Goal: Use online tool/utility: Utilize a website feature to perform a specific function

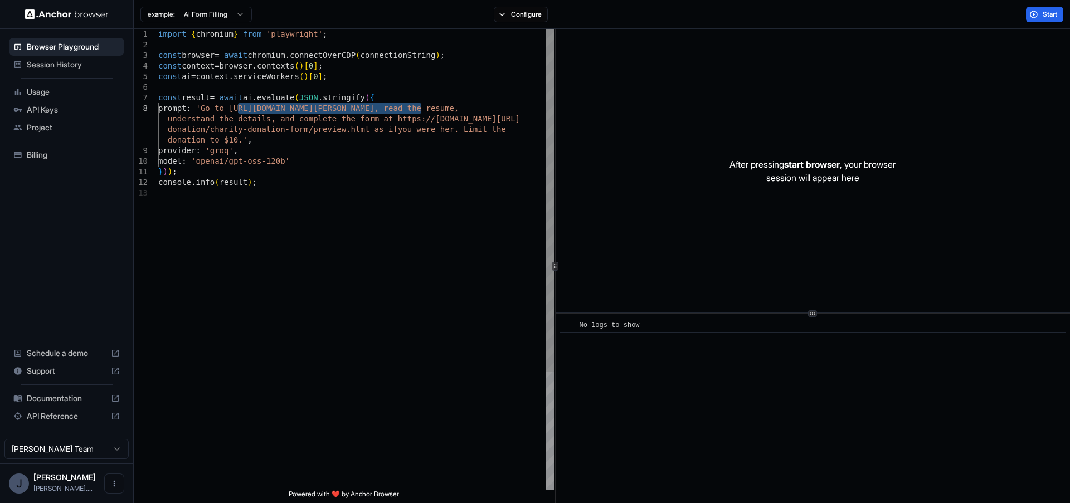
drag, startPoint x: 422, startPoint y: 109, endPoint x: 239, endPoint y: 106, distance: 182.9
click at [239, 106] on div "import { chromium } from 'playwright' ; const browser = await chromium . connec…" at bounding box center [356, 339] width 396 height 620
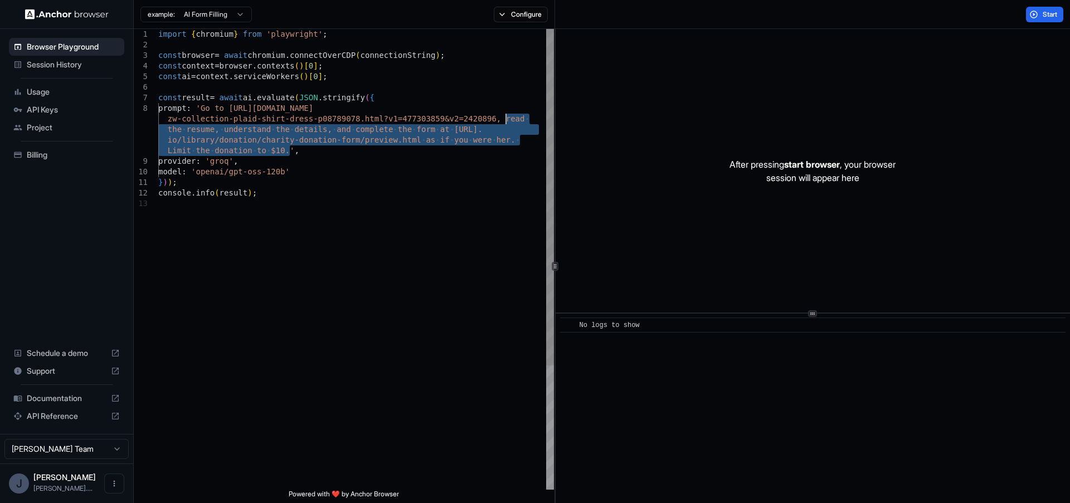
drag, startPoint x: 290, startPoint y: 151, endPoint x: 506, endPoint y: 121, distance: 218.3
click at [506, 121] on div "import { chromium } from 'playwright' ; const browser = await chromium . connec…" at bounding box center [356, 344] width 396 height 631
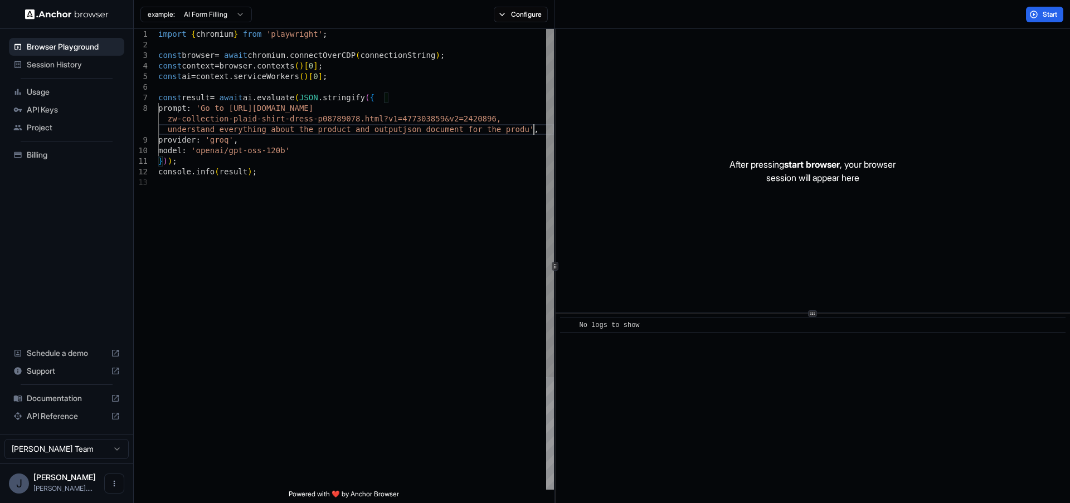
scroll to position [9, 0]
click at [1050, 12] on span "Start" at bounding box center [1051, 14] width 16 height 9
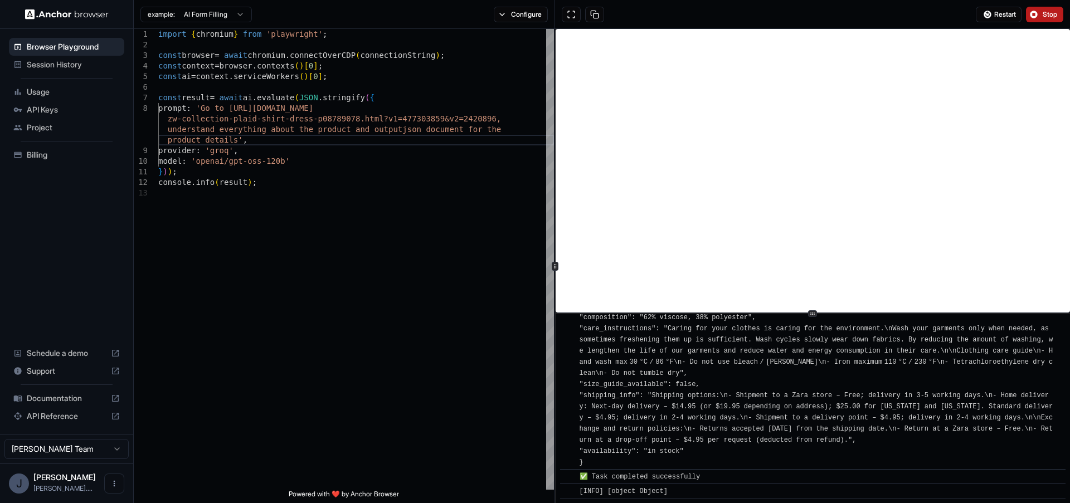
scroll to position [2183, 0]
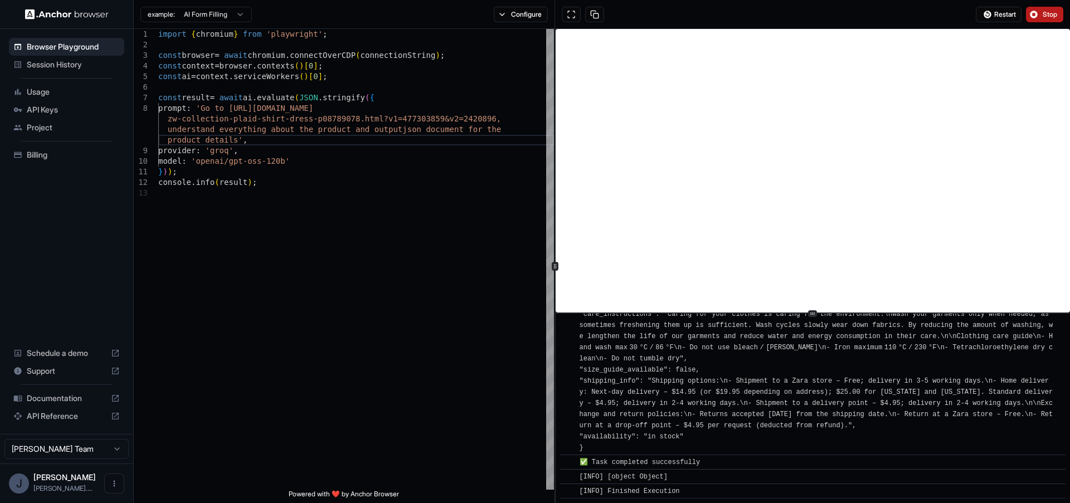
click at [626, 474] on span "[INFO] [object Object]" at bounding box center [624, 477] width 88 height 8
click at [316, 144] on div "import { chromium } from 'playwright' ; const browser = await chromium . connec…" at bounding box center [356, 339] width 396 height 620
click at [235, 139] on div "import { chromium } from 'playwright' ; const browser = await chromium . connec…" at bounding box center [356, 339] width 396 height 620
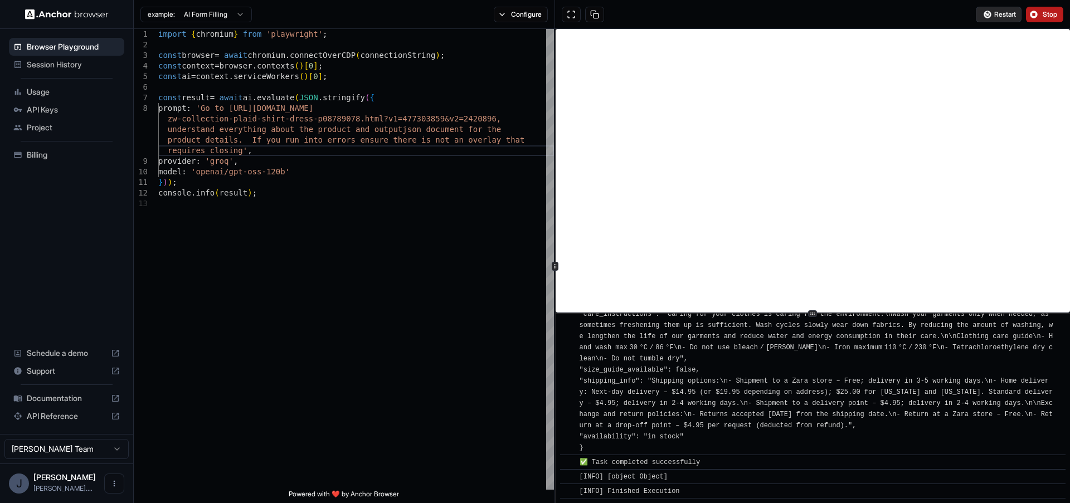
click at [997, 19] on button "Restart" at bounding box center [999, 15] width 46 height 16
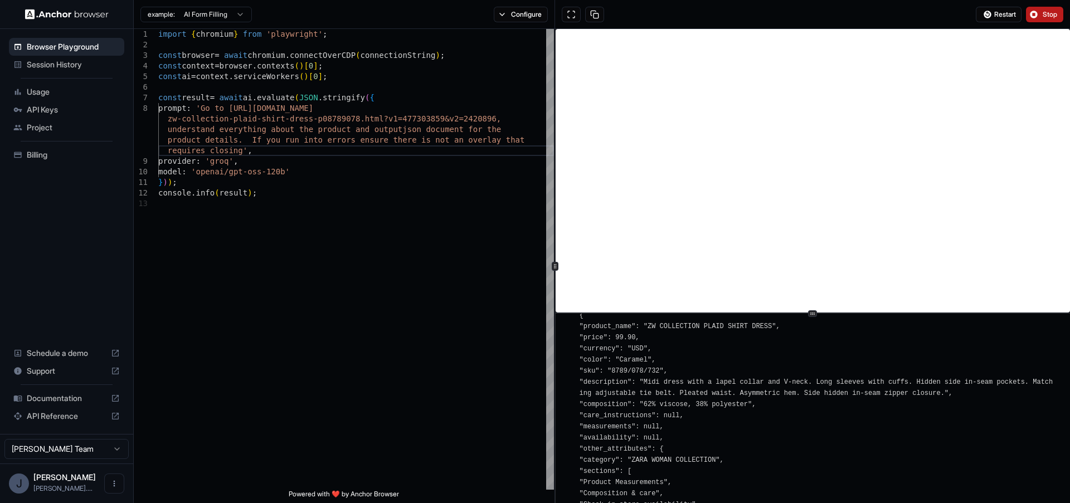
scroll to position [318, 0]
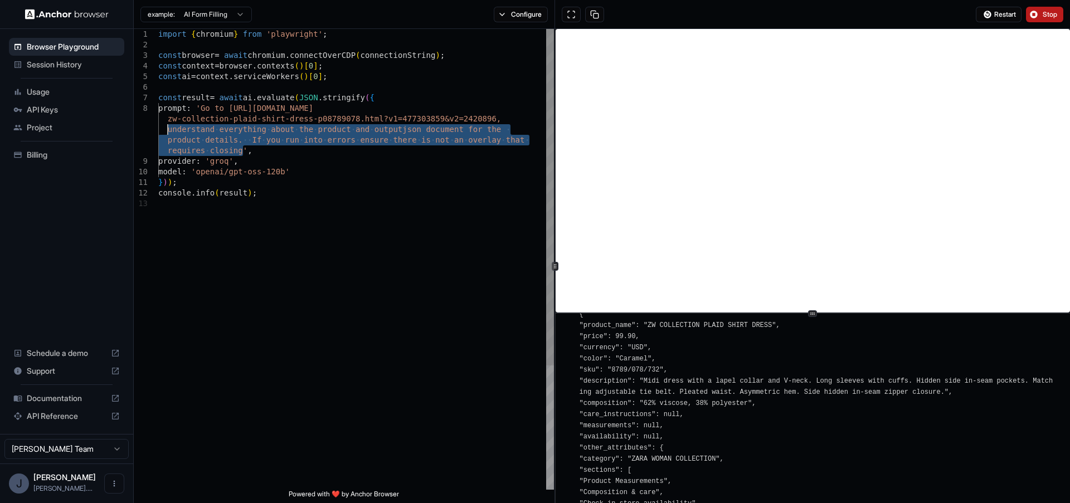
drag, startPoint x: 243, startPoint y: 149, endPoint x: 167, endPoint y: 130, distance: 78.0
click at [167, 130] on div "import { chromium } from 'playwright' ; const browser = await chromium . connec…" at bounding box center [356, 344] width 396 height 631
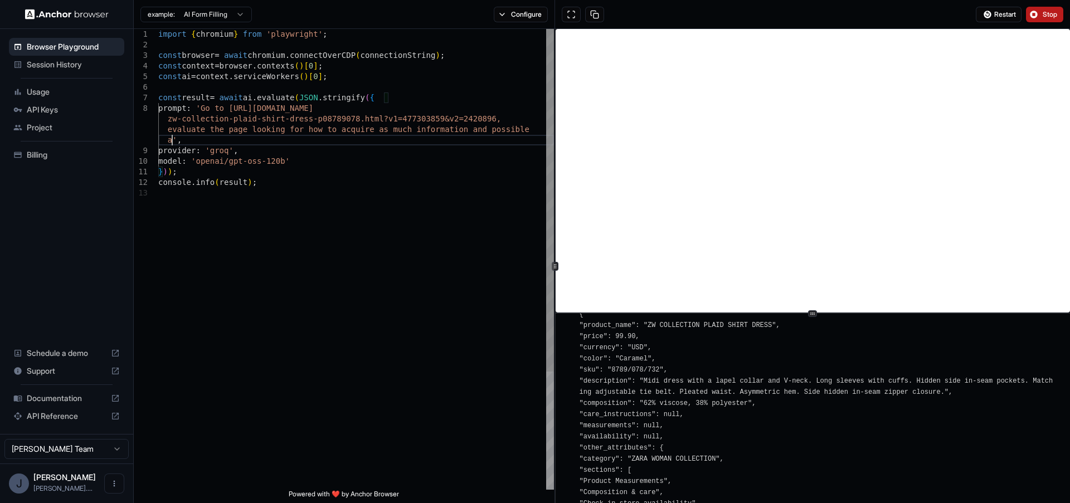
scroll to position [9, 0]
type textarea "**********"
click at [1000, 16] on span "Restart" at bounding box center [1006, 14] width 22 height 9
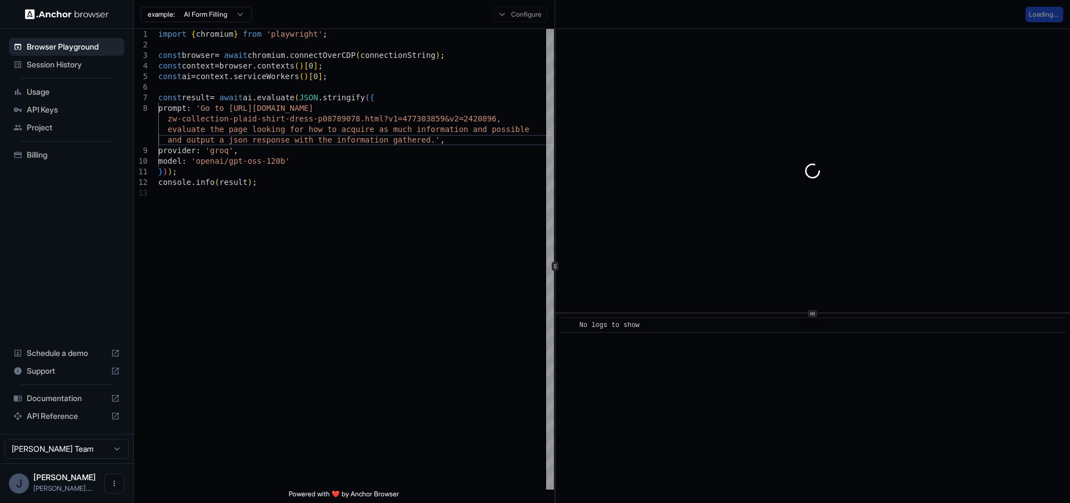
scroll to position [0, 0]
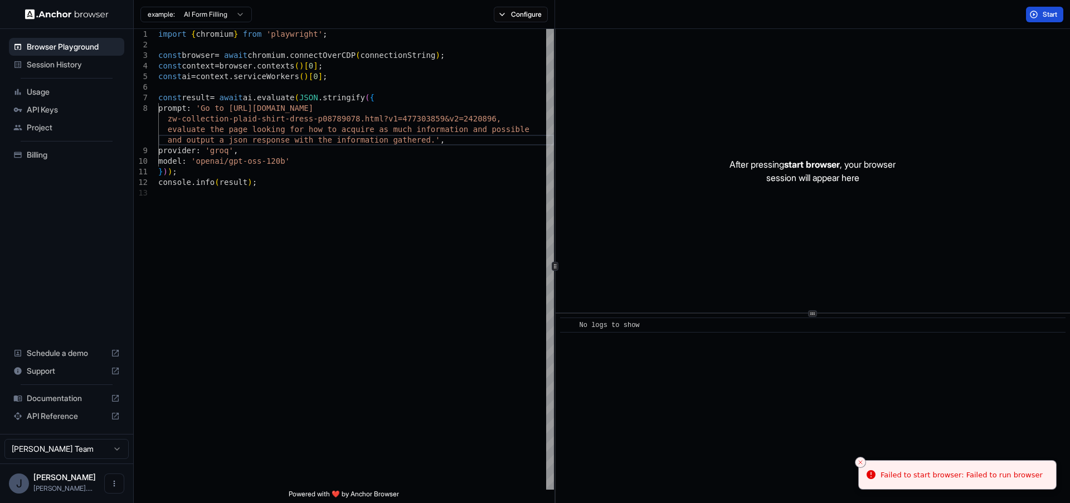
click at [1038, 13] on button "Start" at bounding box center [1044, 15] width 37 height 16
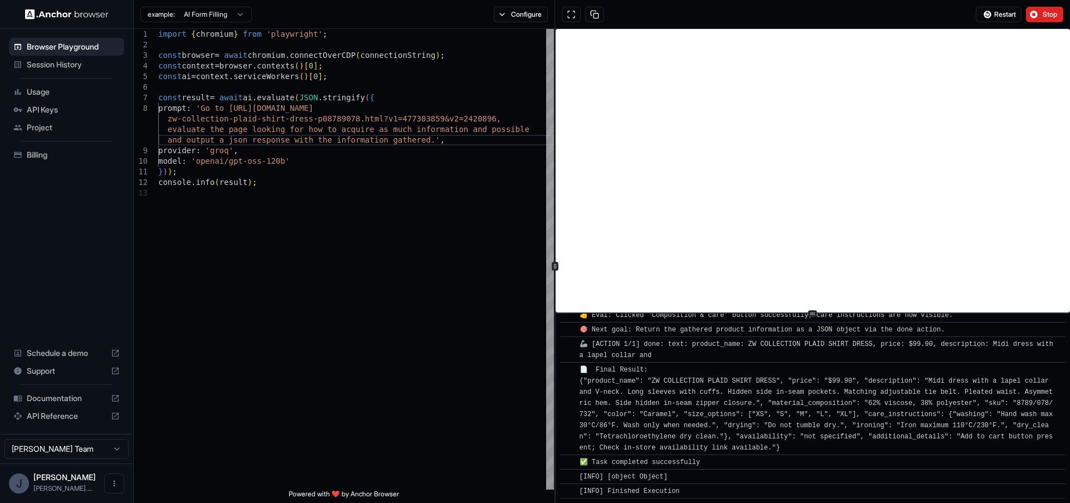
scroll to position [977, 0]
click at [56, 12] on img at bounding box center [67, 14] width 84 height 11
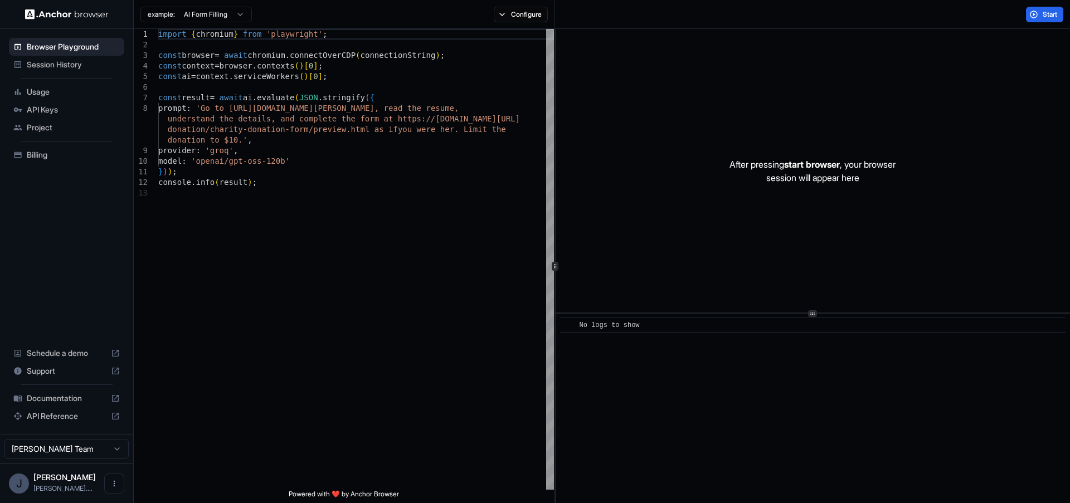
click at [36, 150] on span "Billing" at bounding box center [73, 154] width 93 height 11
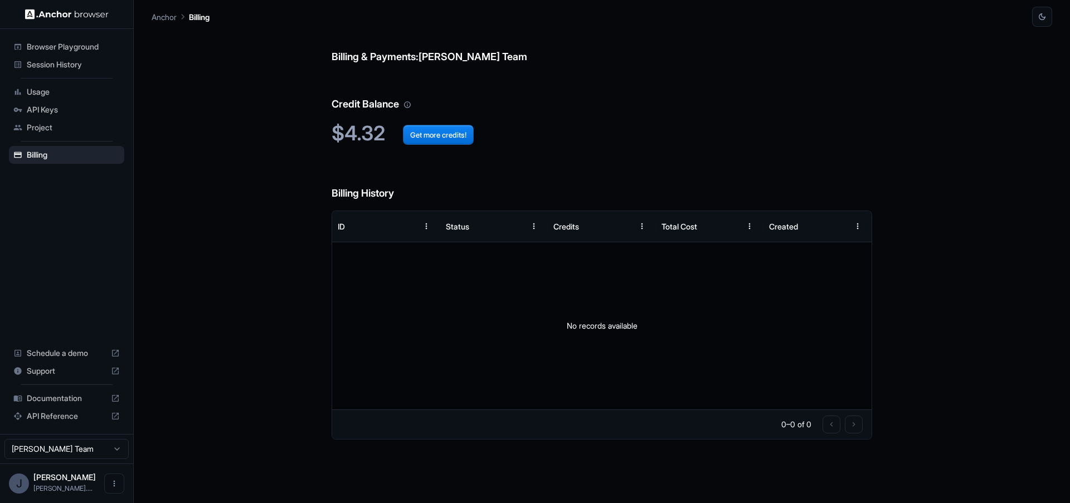
click at [27, 96] on span "Usage" at bounding box center [73, 91] width 93 height 11
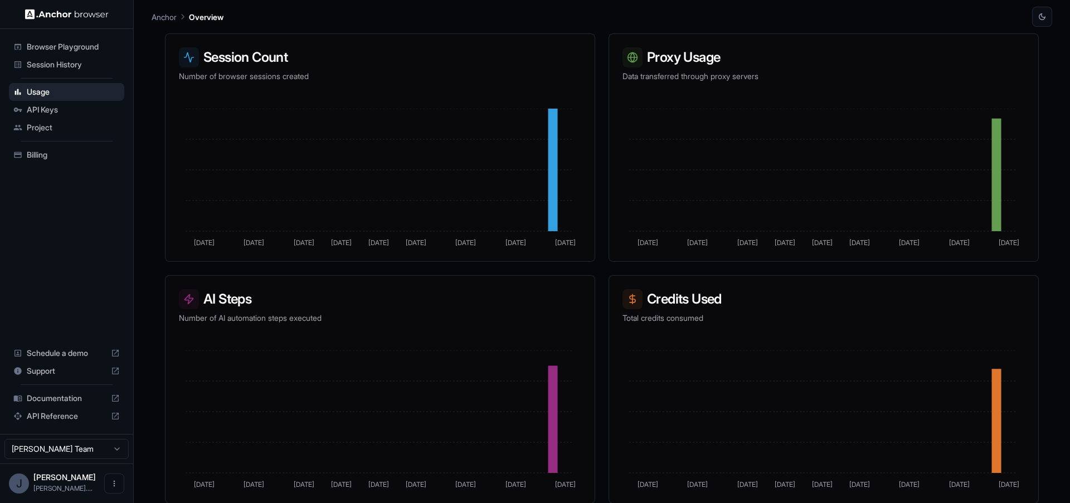
scroll to position [176, 0]
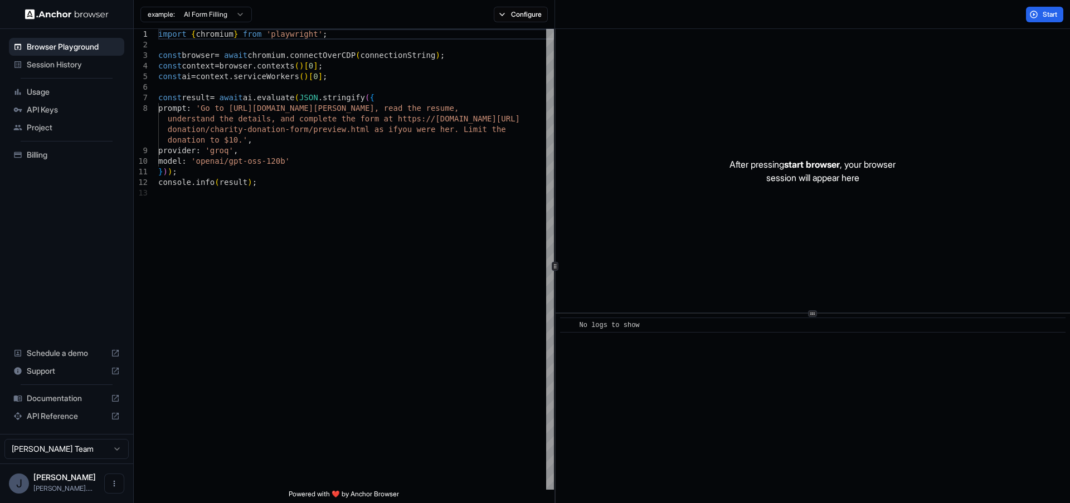
click at [36, 152] on span "Billing" at bounding box center [73, 154] width 93 height 11
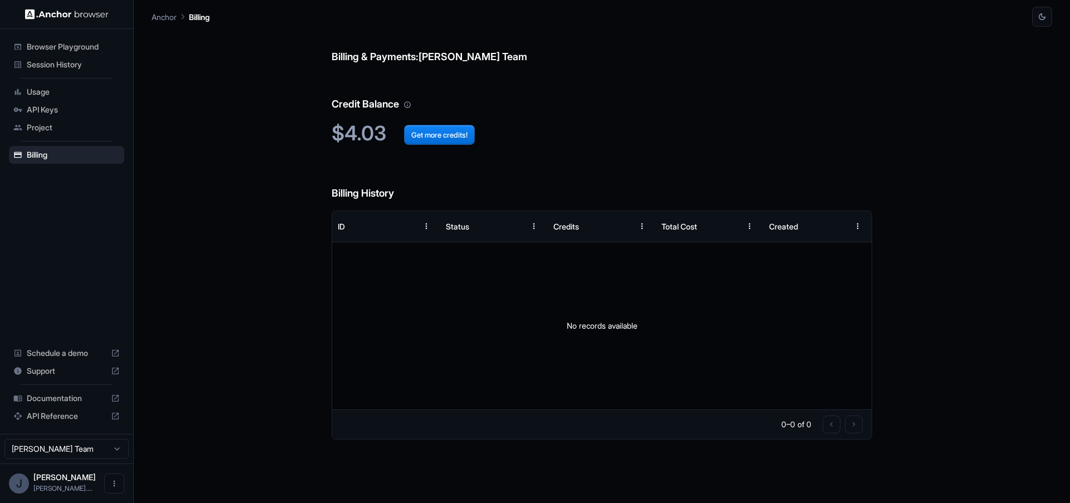
click at [54, 90] on span "Usage" at bounding box center [73, 91] width 93 height 11
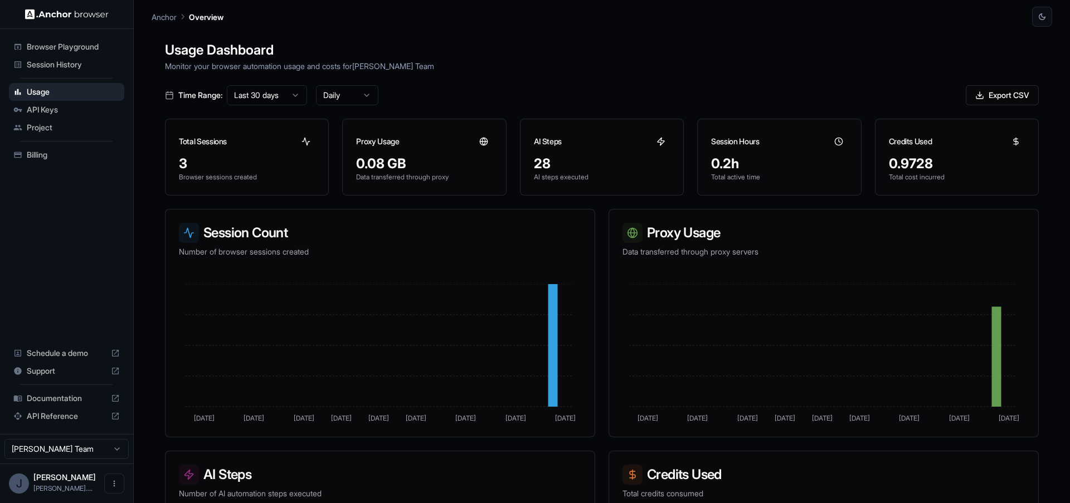
click at [38, 390] on div "Documentation" at bounding box center [66, 399] width 115 height 18
click at [32, 51] on span "Browser Playground" at bounding box center [73, 46] width 93 height 11
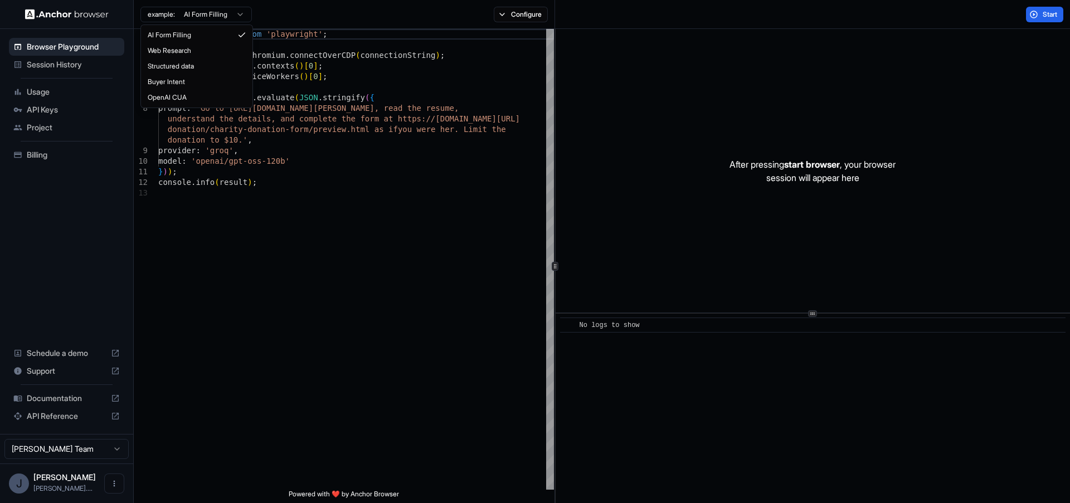
click at [225, 14] on html "Browser Playground Session History Usage API Keys Project Billing Schedule a de…" at bounding box center [535, 251] width 1070 height 503
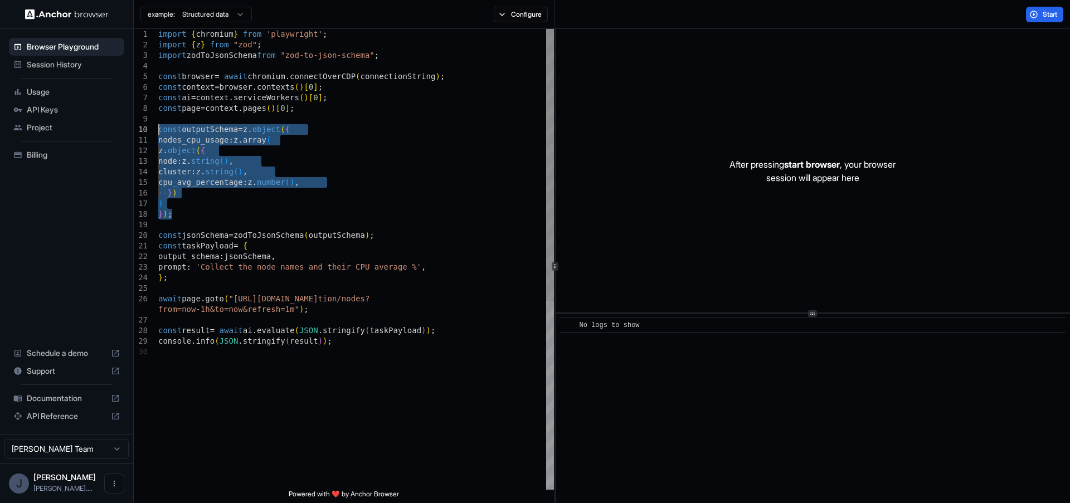
drag, startPoint x: 179, startPoint y: 217, endPoint x: 132, endPoint y: 130, distance: 98.8
click at [158, 130] on div "import { chromium } from 'playwright' ; import { z } from "zod" ; import zodToJ…" at bounding box center [356, 418] width 396 height 779
click at [255, 127] on div "import { chromium } from 'playwright' ; import { z } from "zod" ; import zodToJ…" at bounding box center [356, 418] width 396 height 779
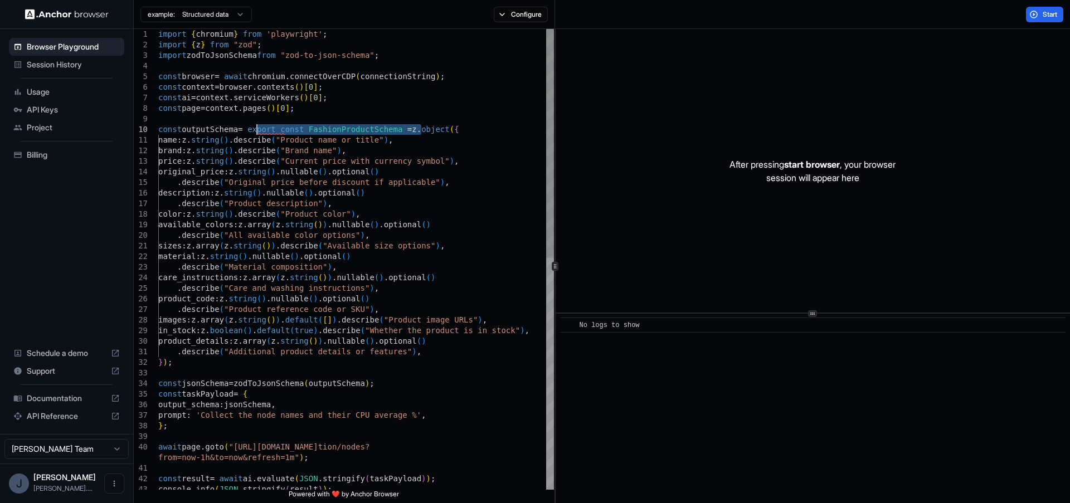
drag, startPoint x: 420, startPoint y: 127, endPoint x: 256, endPoint y: 129, distance: 164.5
click at [256, 129] on div "import { chromium } from 'playwright' ; import { z } from "zod" ; import zodToJ…" at bounding box center [356, 492] width 396 height 927
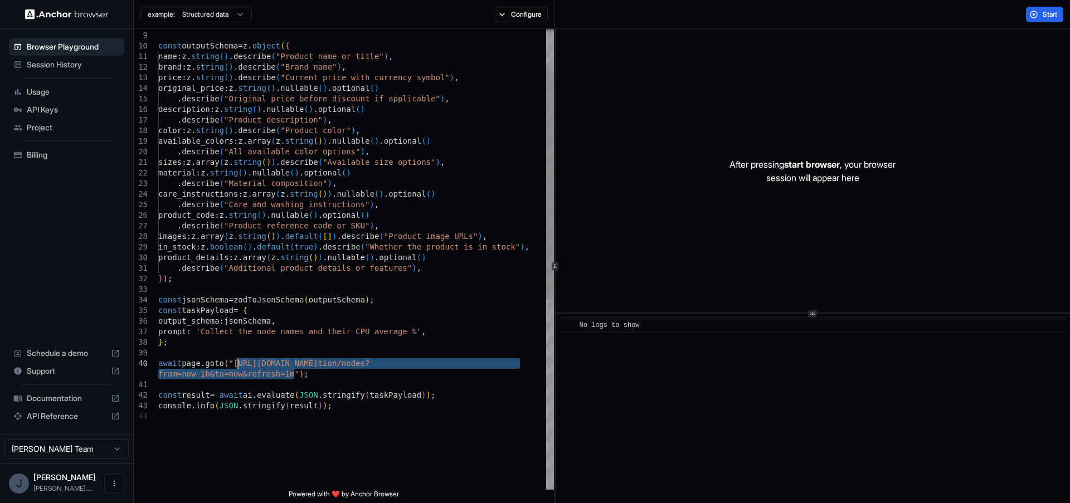
drag, startPoint x: 295, startPoint y: 371, endPoint x: 239, endPoint y: 362, distance: 57.1
click at [239, 362] on div "const page = context . pages ( ) [ 0 ] ; const outputSchema = z . object ( { na…" at bounding box center [356, 408] width 396 height 927
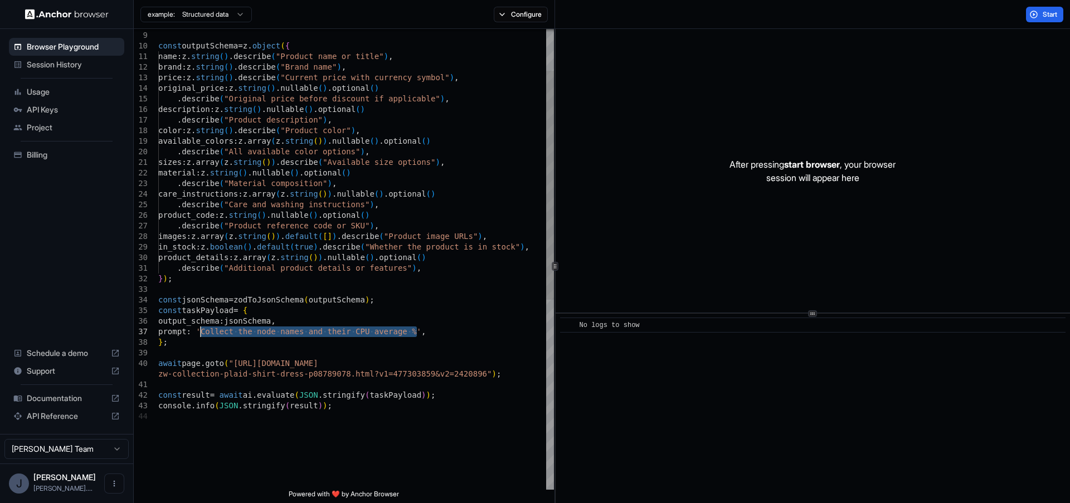
drag, startPoint x: 418, startPoint y: 332, endPoint x: 202, endPoint y: 327, distance: 215.2
click at [202, 327] on div "const page = context . pages ( ) [ 0 ] ; const outputSchema = z . object ( { na…" at bounding box center [356, 408] width 396 height 927
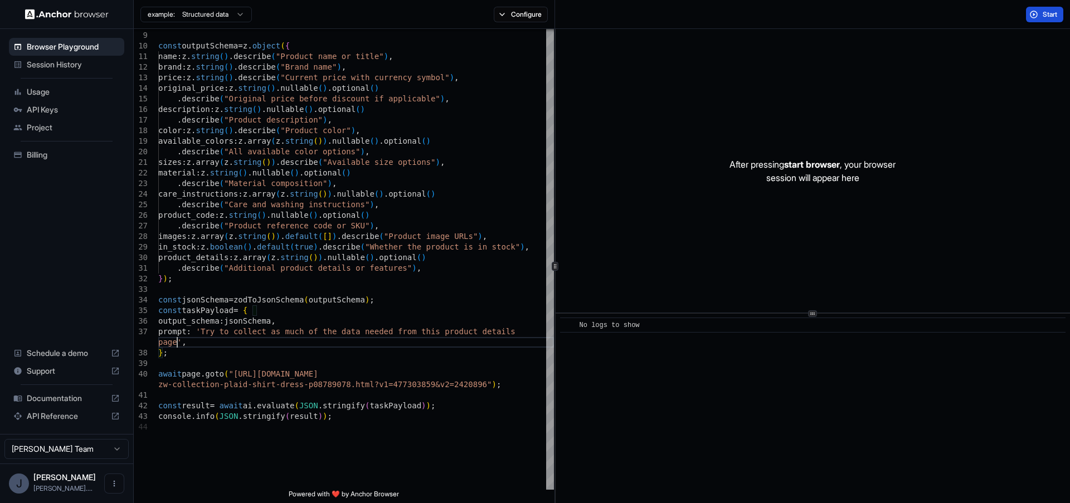
click at [1046, 16] on span "Start" at bounding box center [1051, 14] width 16 height 9
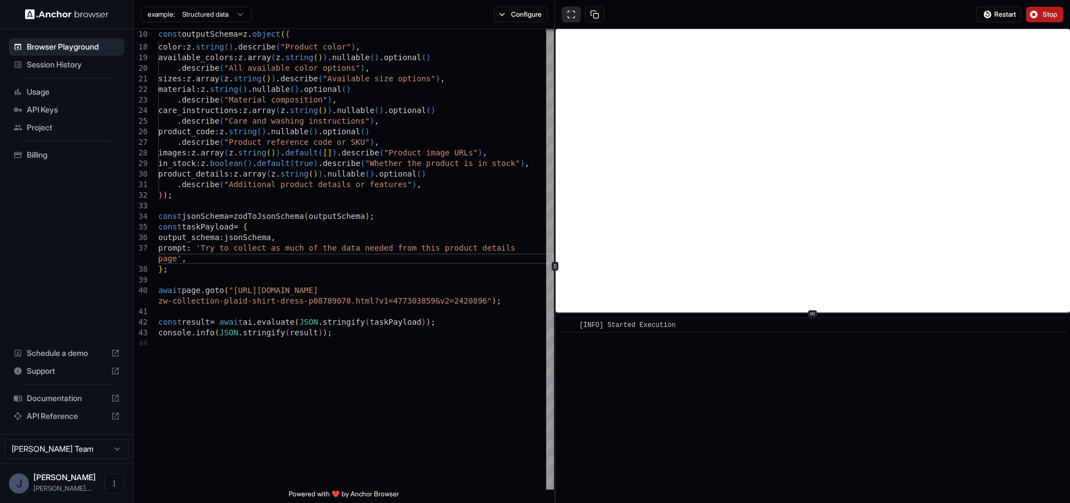
click at [565, 12] on button at bounding box center [571, 15] width 19 height 16
click at [817, 313] on div at bounding box center [812, 313] width 9 height 7
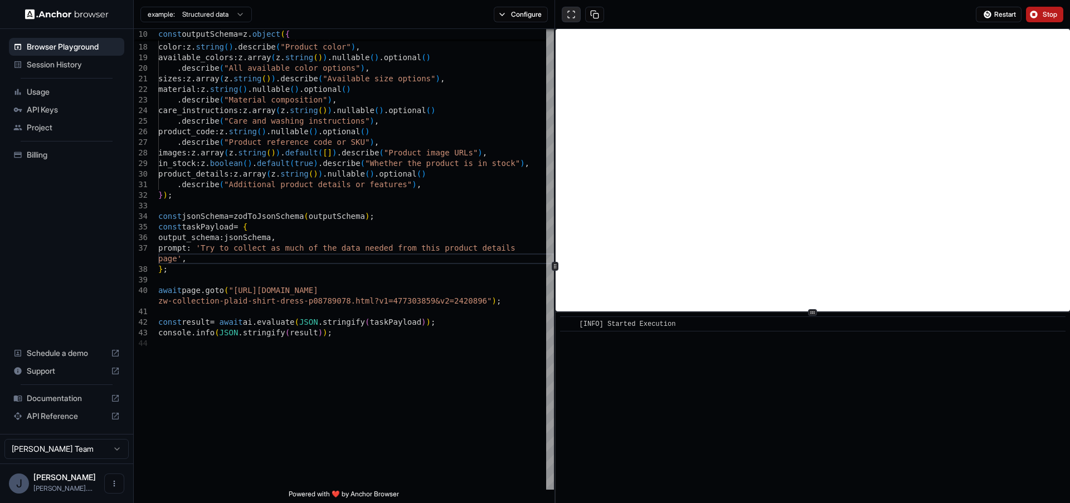
click at [572, 12] on button at bounding box center [571, 15] width 19 height 16
click at [1011, 11] on span "Restart" at bounding box center [1006, 14] width 22 height 9
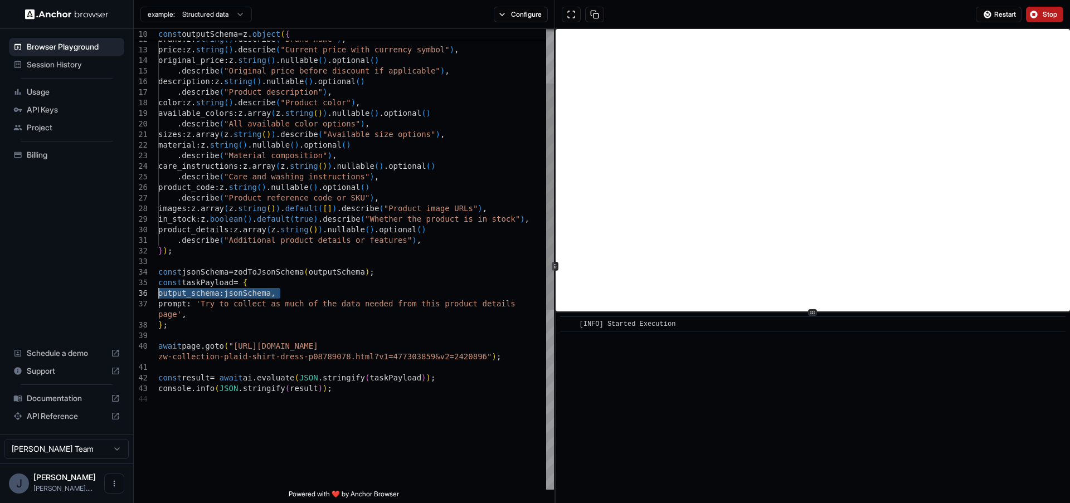
drag, startPoint x: 290, startPoint y: 297, endPoint x: 138, endPoint y: 298, distance: 152.8
click at [158, 298] on div "description : z . string ( ) . nullable ( ) . optional ( ) . describe ( "Produc…" at bounding box center [356, 386] width 396 height 938
type textarea "**********"
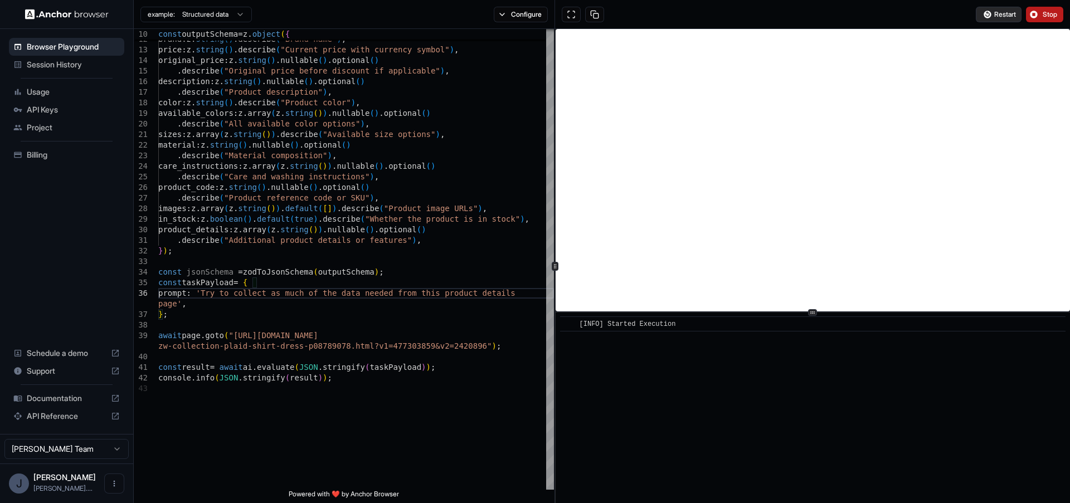
click at [1006, 14] on span "Restart" at bounding box center [1006, 14] width 22 height 9
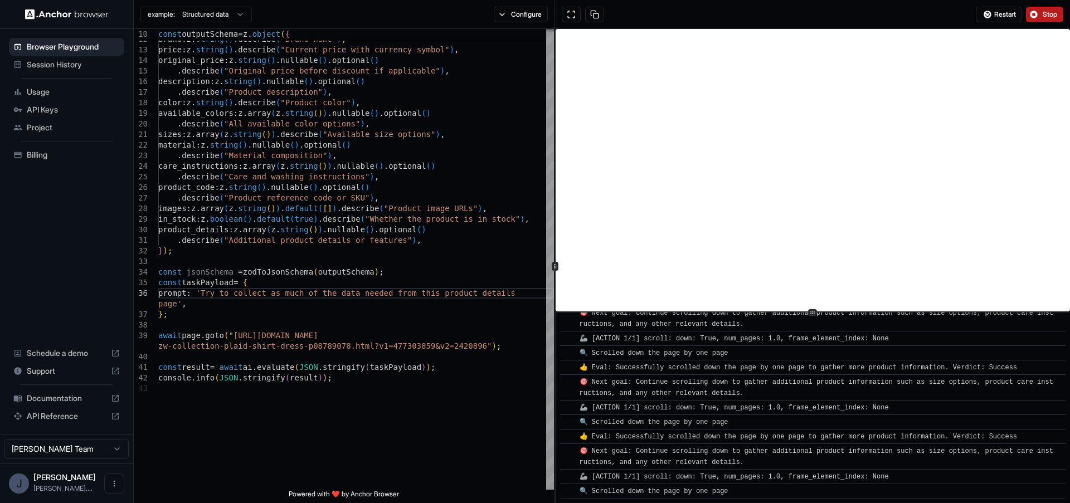
scroll to position [1499, 0]
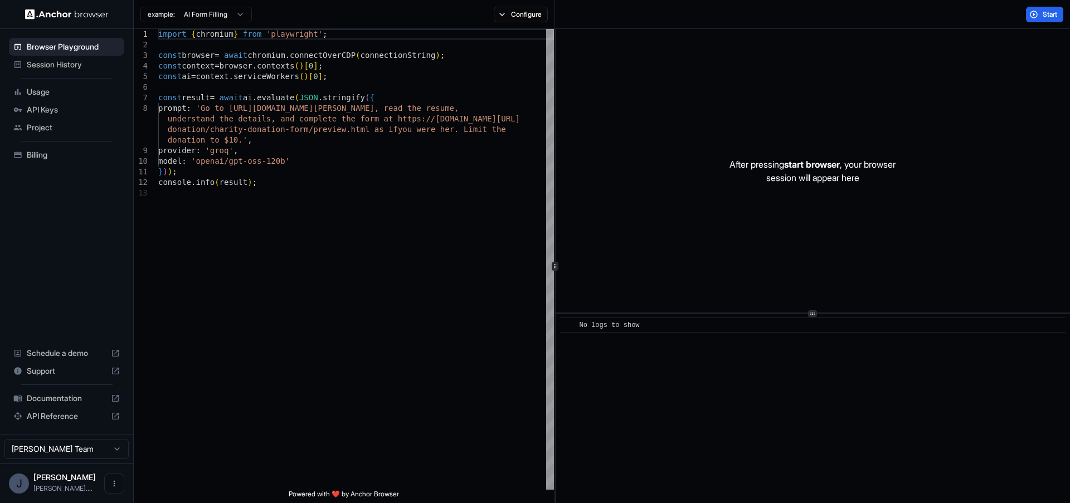
click at [229, 18] on html "Browser Playground Session History Usage API Keys Project Billing Schedule a de…" at bounding box center [535, 251] width 1070 height 503
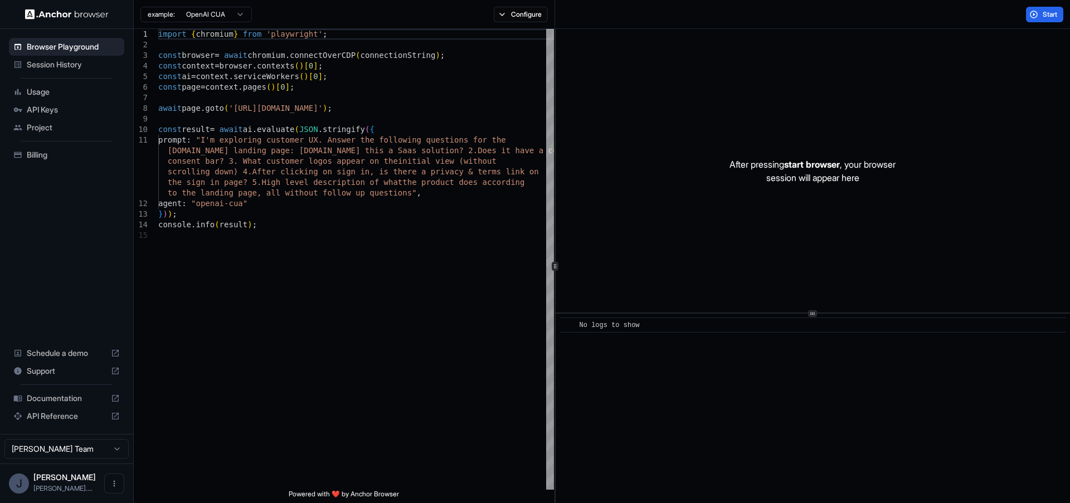
click at [214, 12] on html "Browser Playground Session History Usage API Keys Project Billing Schedule a de…" at bounding box center [535, 251] width 1070 height 503
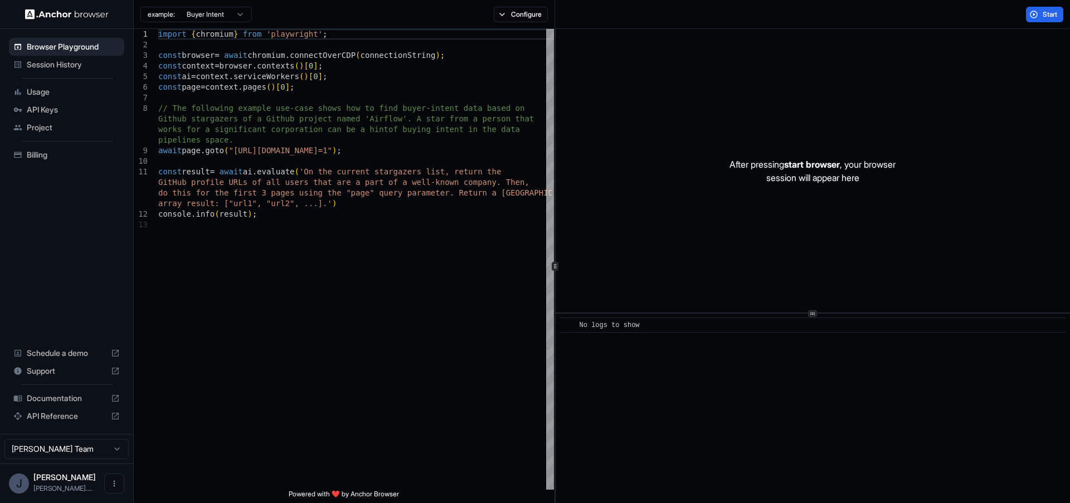
click at [232, 12] on html "Browser Playground Session History Usage API Keys Project Billing Schedule a de…" at bounding box center [535, 251] width 1070 height 503
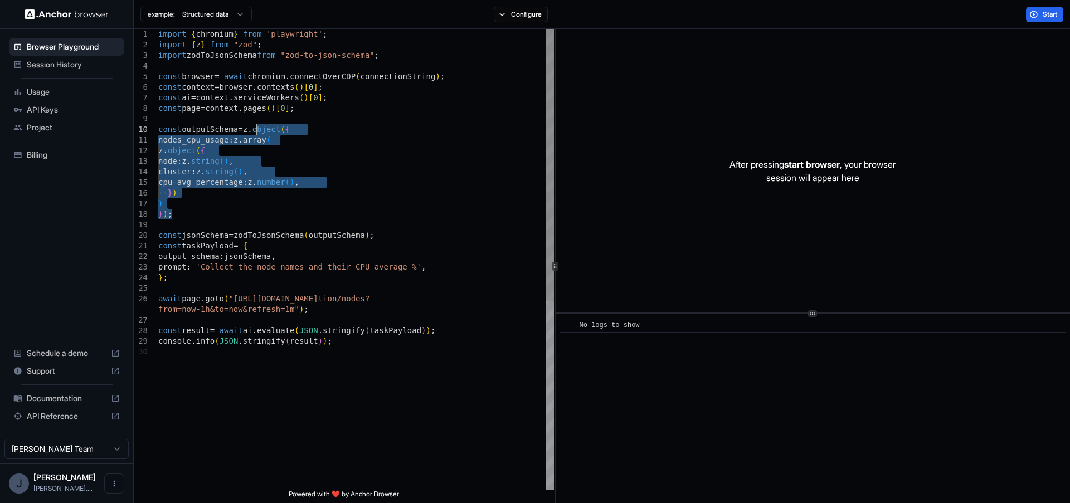
drag, startPoint x: 182, startPoint y: 213, endPoint x: 257, endPoint y: 130, distance: 111.7
click at [257, 130] on div "import { chromium } from 'playwright' ; import { z } from "zod" ; import zodToJ…" at bounding box center [356, 418] width 396 height 779
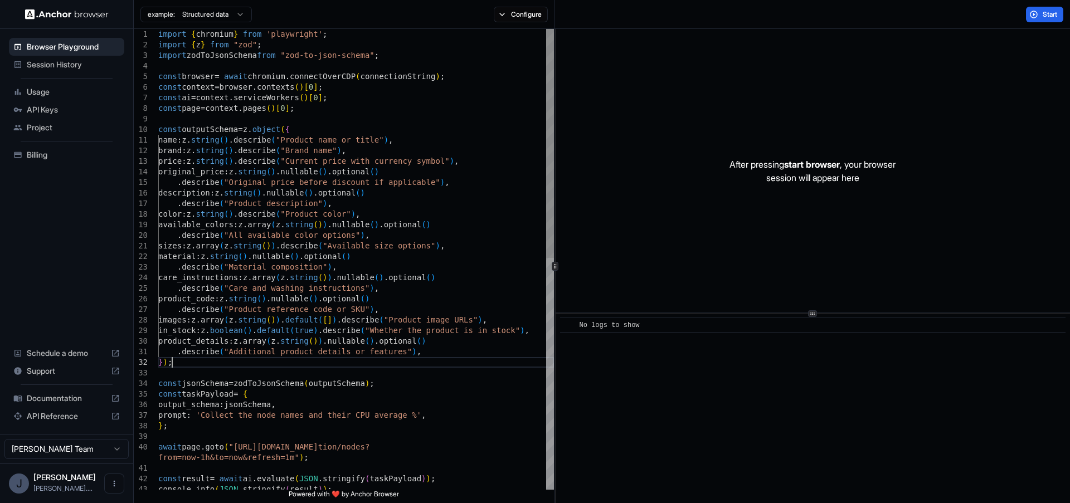
click at [386, 313] on div "import { chromium } from 'playwright' ; import { z } from "zod" ; import zodToJ…" at bounding box center [356, 492] width 396 height 927
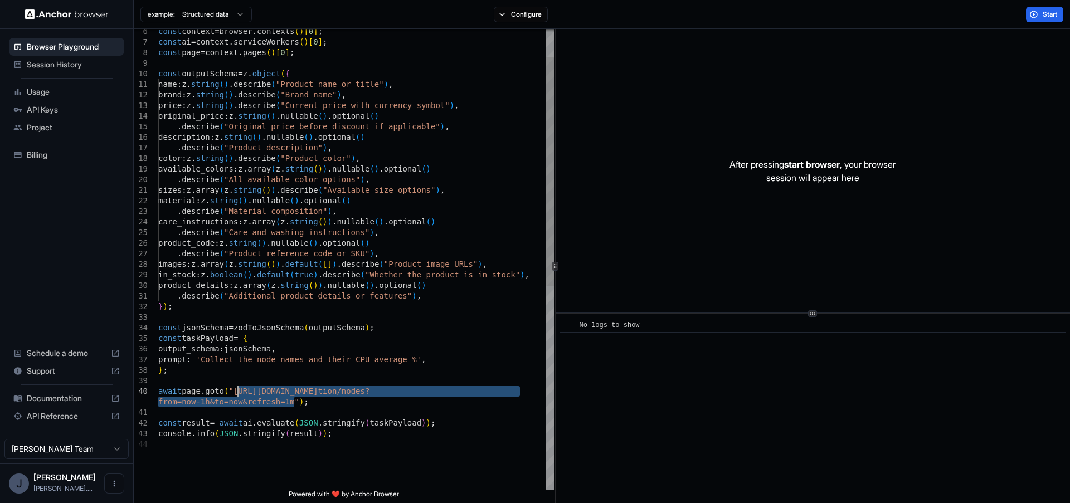
drag, startPoint x: 293, startPoint y: 401, endPoint x: 238, endPoint y: 392, distance: 55.9
click at [238, 392] on div "const context = browser . contexts ( ) [ 0 ] ; const ai = context . serviceWork…" at bounding box center [356, 436] width 396 height 927
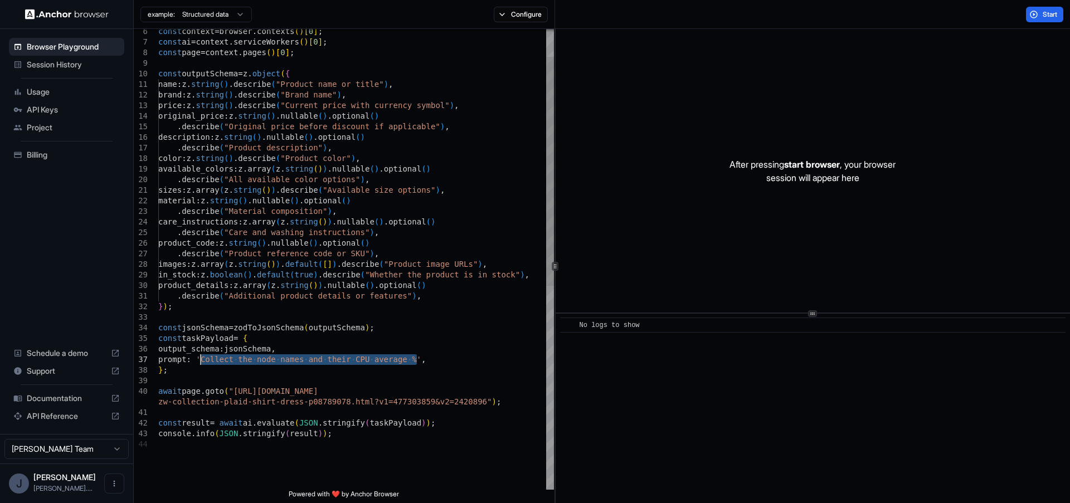
drag, startPoint x: 416, startPoint y: 359, endPoint x: 201, endPoint y: 355, distance: 215.2
click at [201, 355] on div "const context = browser . contexts ( ) [ 0 ] ; const ai = context . serviceWork…" at bounding box center [356, 436] width 396 height 927
click at [1043, 17] on span "Start" at bounding box center [1051, 14] width 16 height 9
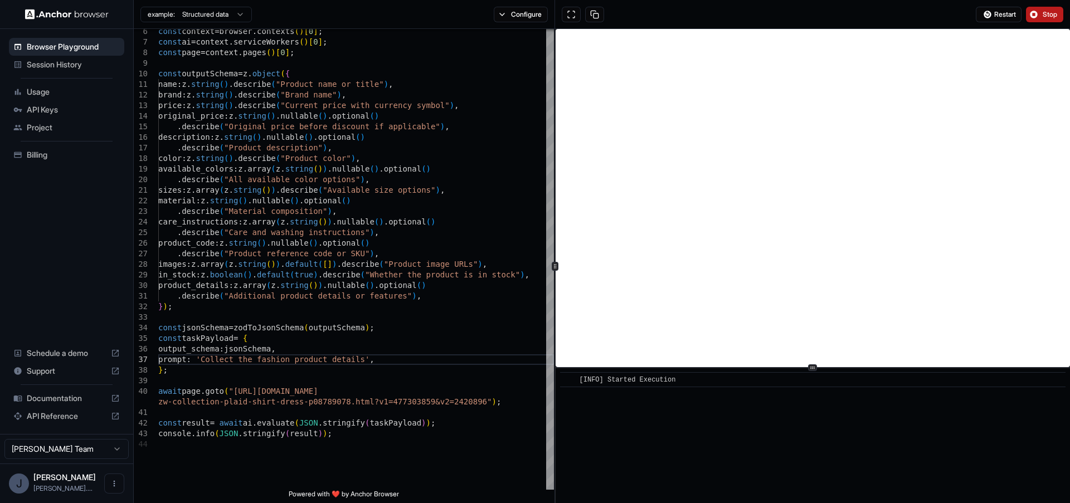
click at [815, 367] on div at bounding box center [812, 368] width 9 height 7
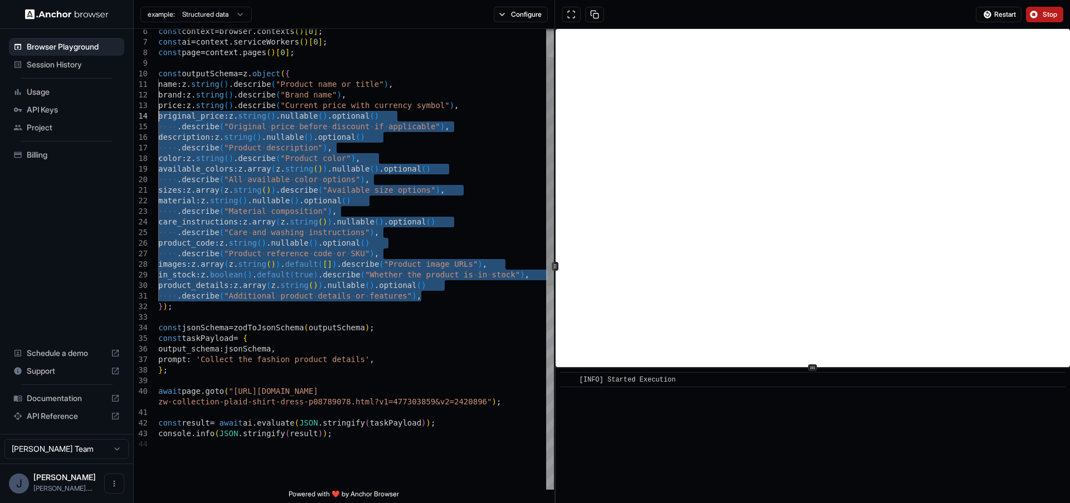
drag, startPoint x: 428, startPoint y: 297, endPoint x: 146, endPoint y: 117, distance: 334.7
click at [158, 117] on div "const context = browser . contexts ( ) [ 0 ] ; const ai = context . serviceWork…" at bounding box center [356, 436] width 396 height 927
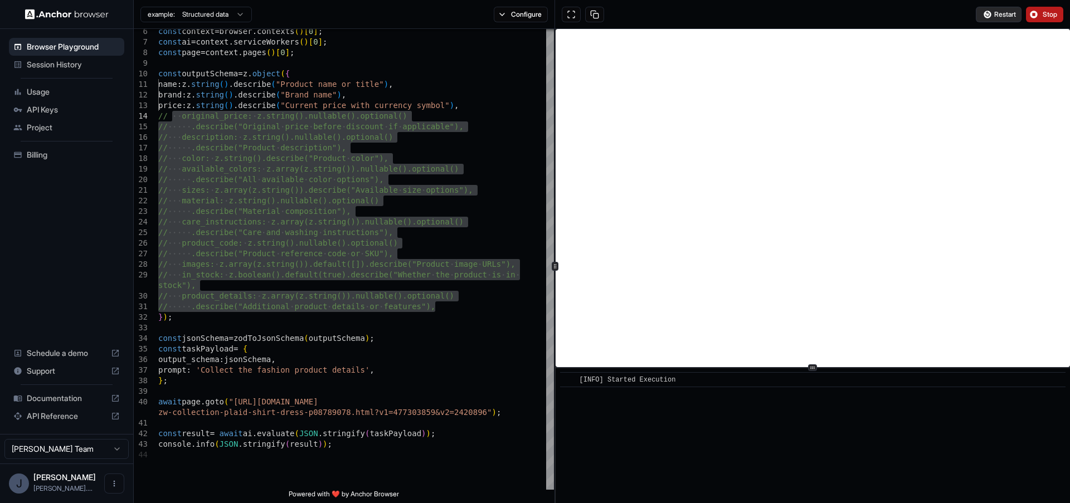
click at [995, 16] on span "Restart" at bounding box center [1006, 14] width 22 height 9
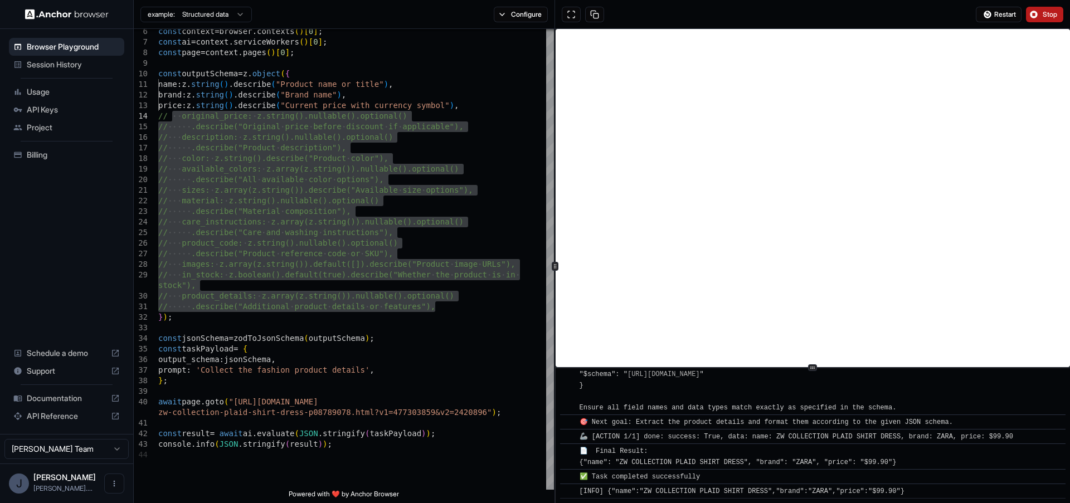
scroll to position [313, 0]
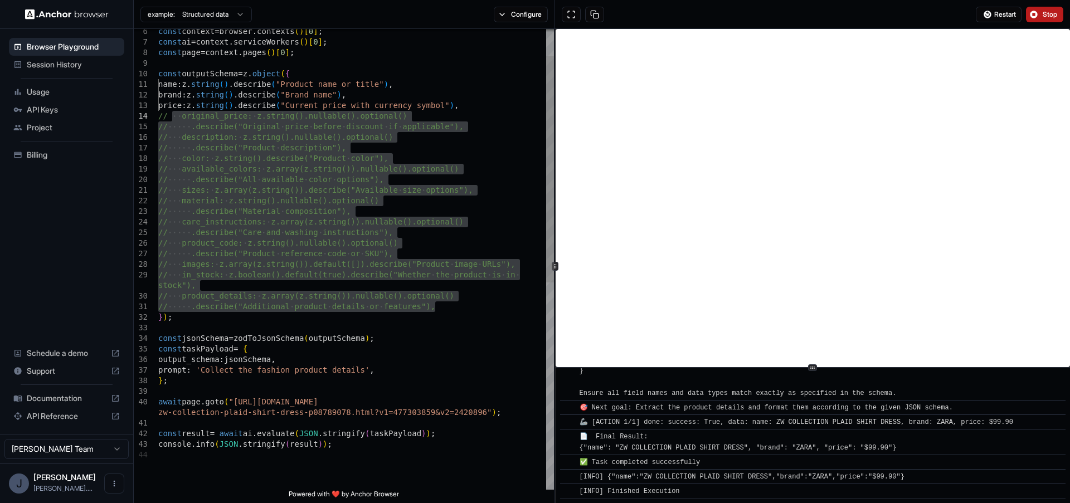
click at [399, 252] on div "const context = browser . contexts ( ) [ 0 ] ; const ai = context . serviceWork…" at bounding box center [356, 442] width 396 height 938
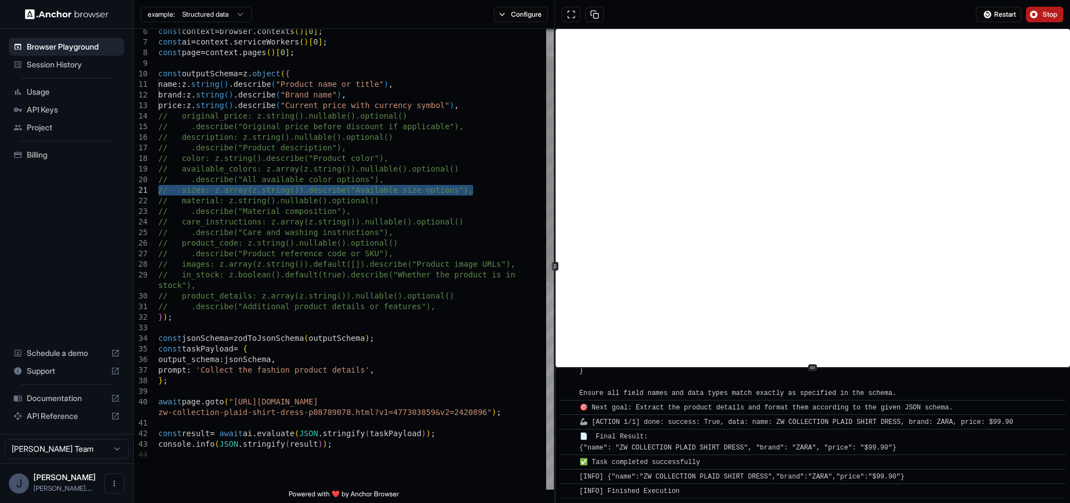
drag, startPoint x: 476, startPoint y: 190, endPoint x: 158, endPoint y: 188, distance: 318.3
click at [158, 188] on div "const context = browser . contexts ( ) [ 0 ] ; const ai = context . serviceWork…" at bounding box center [356, 442] width 396 height 938
click at [1000, 10] on span "Restart" at bounding box center [1006, 14] width 22 height 9
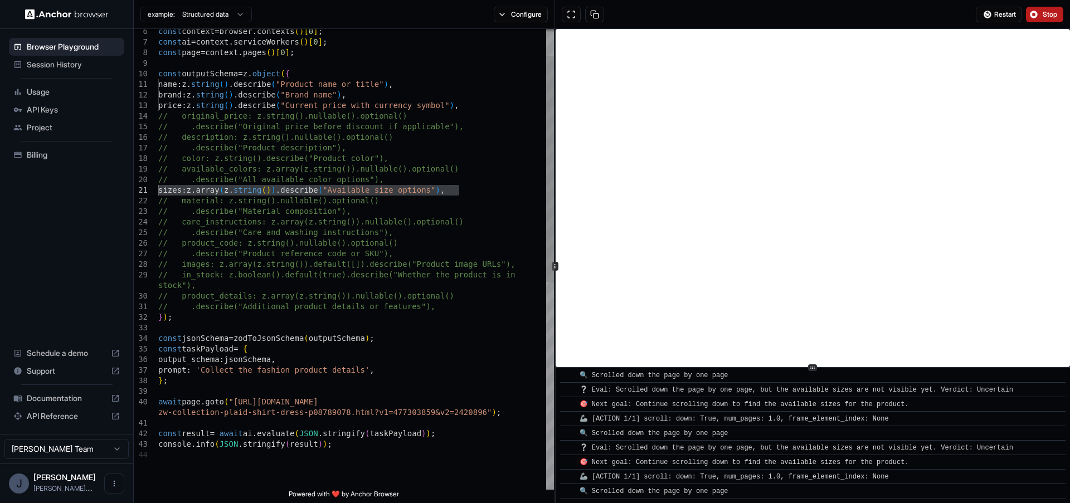
scroll to position [986, 0]
click at [1043, 15] on span "Stop" at bounding box center [1051, 14] width 16 height 9
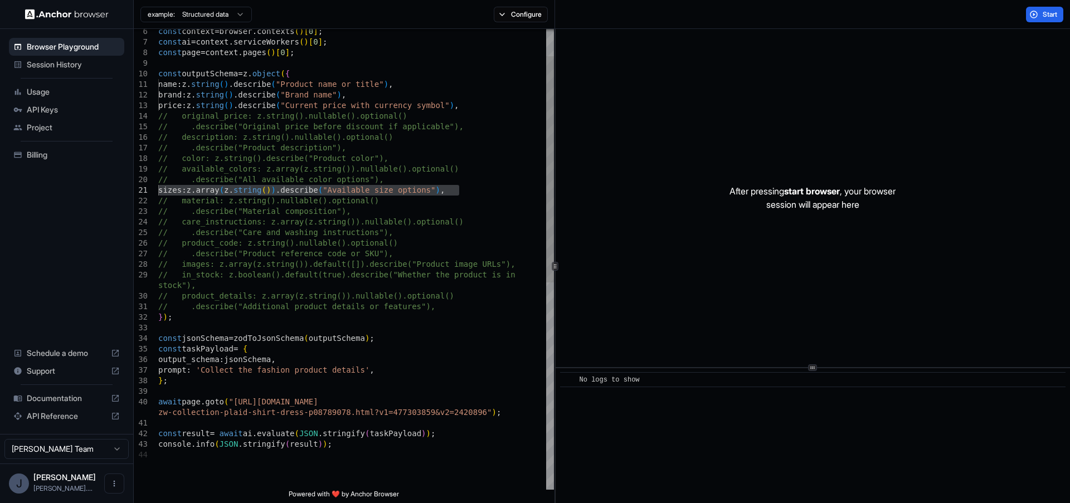
click at [367, 209] on div "const context = browser . contexts ( ) [ 0 ] ; const ai = context . serviceWork…" at bounding box center [356, 442] width 396 height 938
click at [448, 191] on div "const context = browser . contexts ( ) [ 0 ] ; const ai = context . serviceWork…" at bounding box center [356, 442] width 396 height 938
click at [438, 190] on div "const context = browser . contexts ( ) [ 0 ] ; const ai = context . serviceWork…" at bounding box center [356, 442] width 396 height 938
drag, startPoint x: 443, startPoint y: 190, endPoint x: 341, endPoint y: 189, distance: 102.0
click at [341, 189] on div "const context = browser . contexts ( ) [ 0 ] ; const ai = context . serviceWork…" at bounding box center [356, 442] width 396 height 938
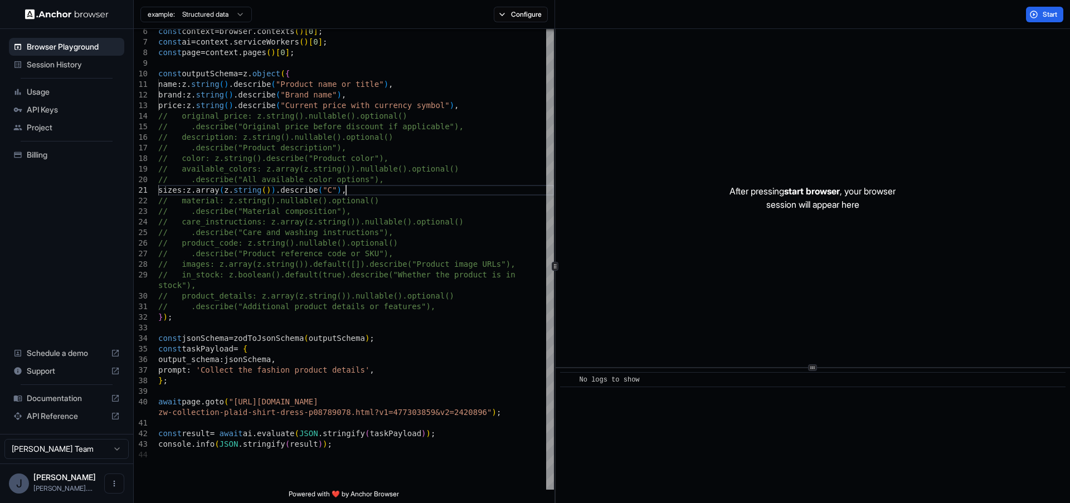
scroll to position [9, 0]
click at [1041, 13] on button "Start" at bounding box center [1044, 15] width 37 height 16
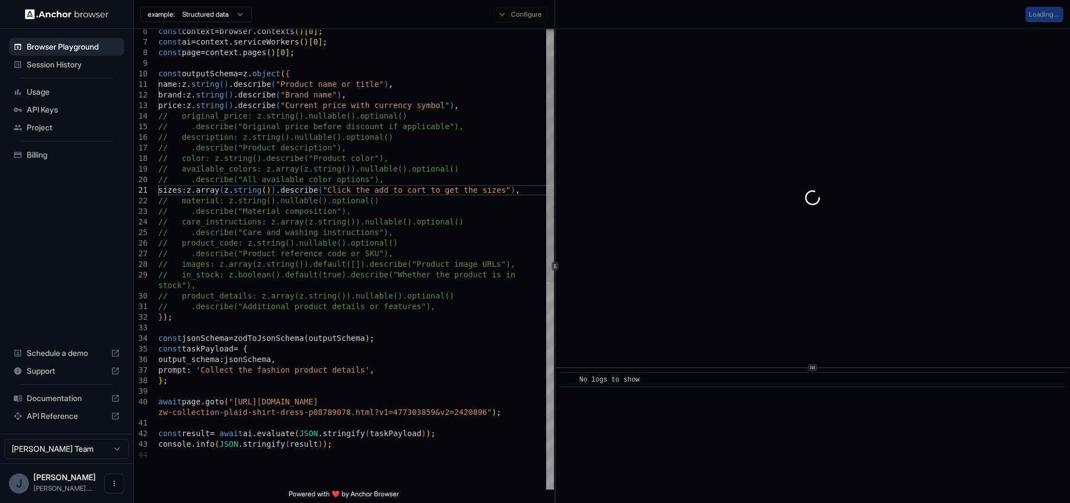
click at [512, 265] on div "const context = browser . contexts ( ) [ 0 ] ; const ai = context . serviceWork…" at bounding box center [356, 442] width 396 height 938
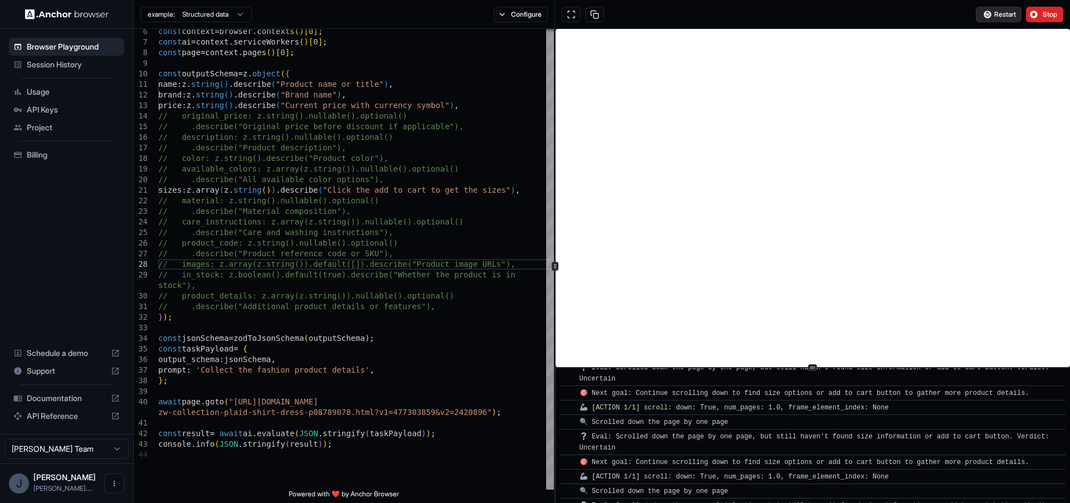
scroll to position [613, 0]
click at [1049, 17] on span "Stop" at bounding box center [1051, 14] width 16 height 9
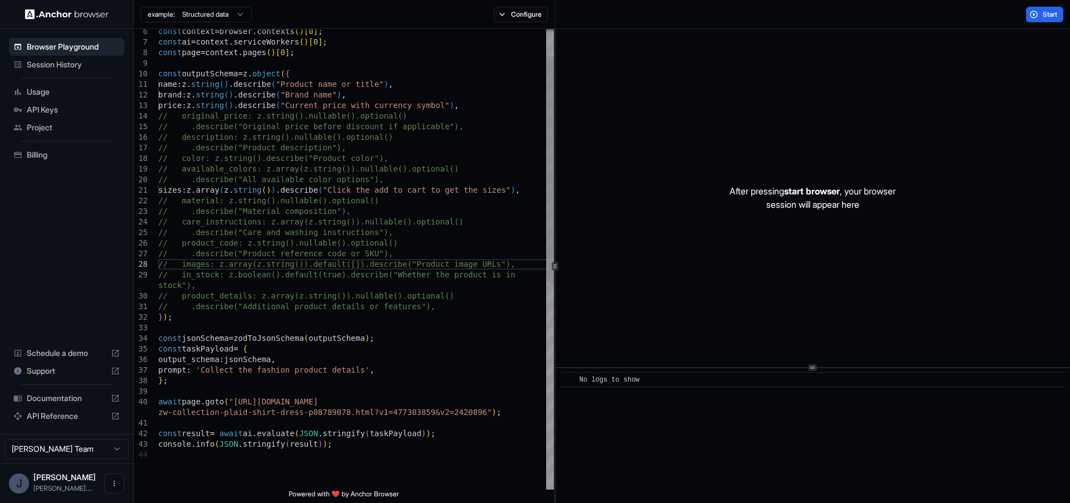
click at [535, 190] on div "const context = browser . contexts ( ) [ 0 ] ; const ai = context . serviceWork…" at bounding box center [356, 442] width 396 height 938
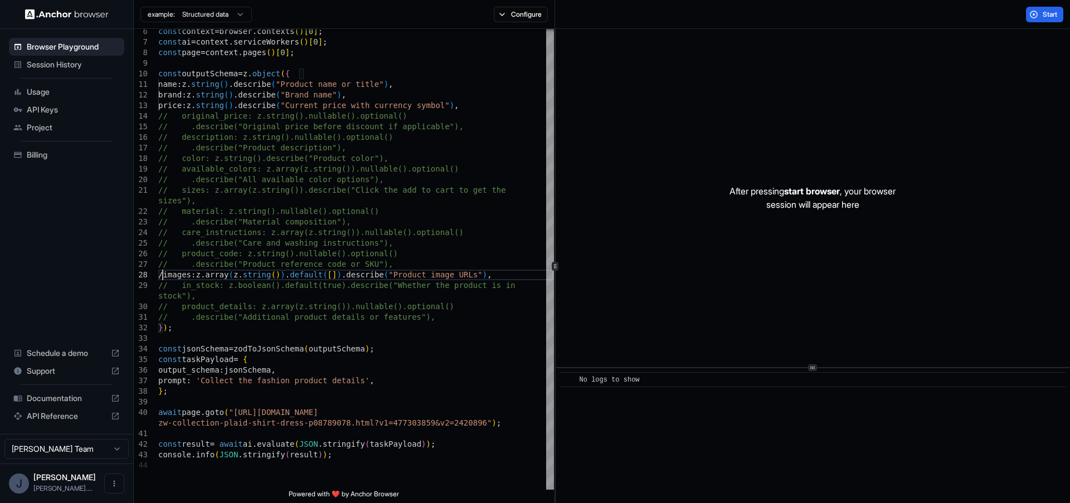
type textarea "**********"
click at [1050, 15] on span "Start" at bounding box center [1051, 14] width 16 height 9
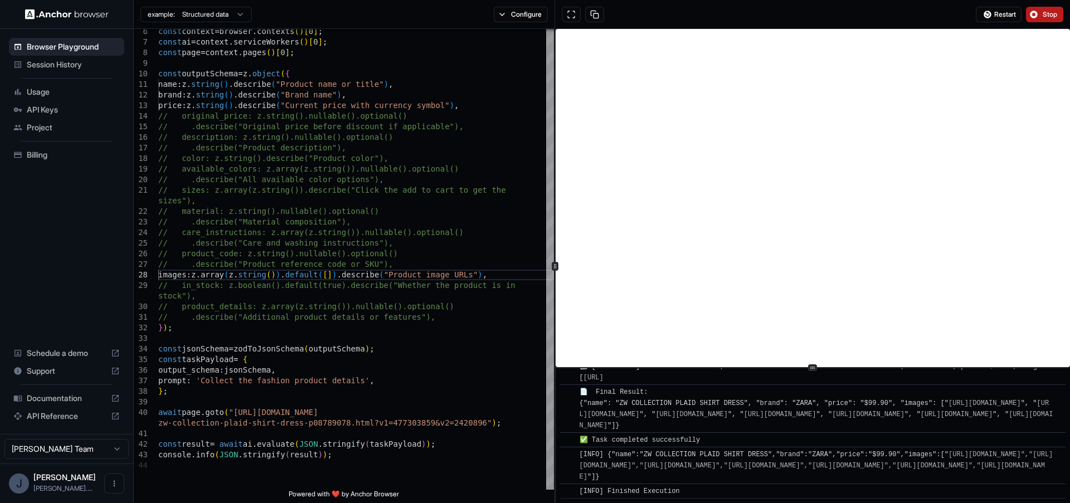
scroll to position [1152, 0]
click at [1045, 19] on button "Stop" at bounding box center [1044, 15] width 37 height 16
